Goal: Information Seeking & Learning: Understand process/instructions

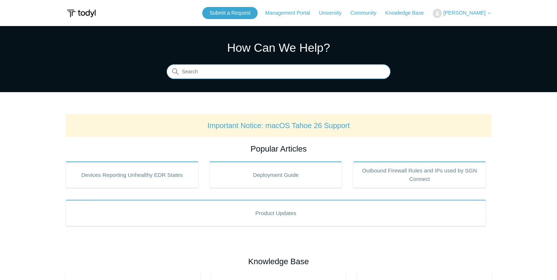
click at [248, 69] on input "Search" at bounding box center [279, 72] width 224 height 15
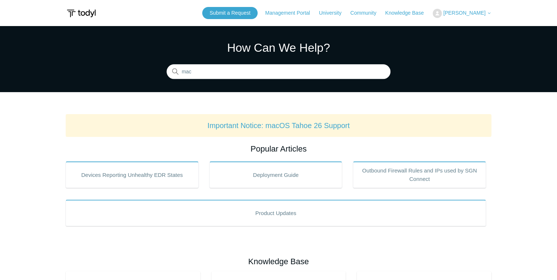
click at [210, 62] on div "How Can We Help? Search There are 6 results for your search. Use the Up and Dow…" at bounding box center [279, 59] width 224 height 40
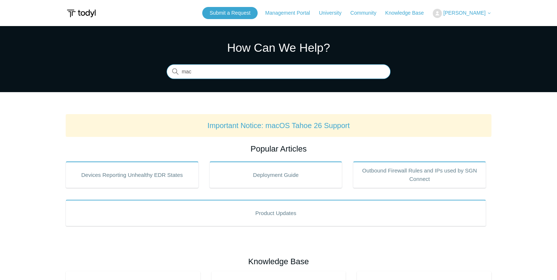
click at [213, 68] on input "mac" at bounding box center [279, 72] width 224 height 15
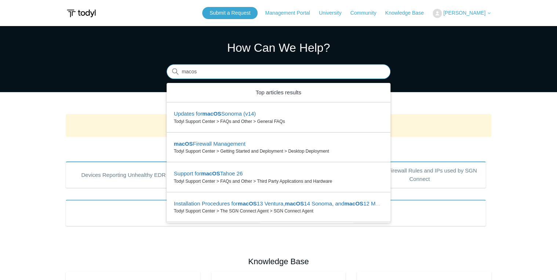
type input "macos"
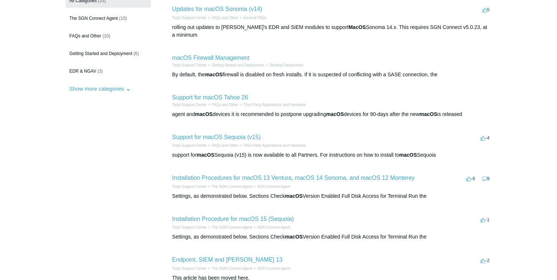
scroll to position [88, 0]
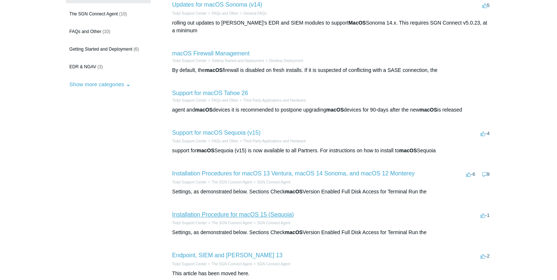
click at [213, 211] on link "Installation Procedure for macOS 15 (Sequoia)" at bounding box center [233, 214] width 122 height 6
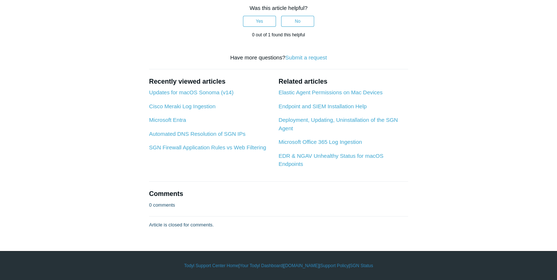
scroll to position [1408, 0]
